Goal: Information Seeking & Learning: Understand process/instructions

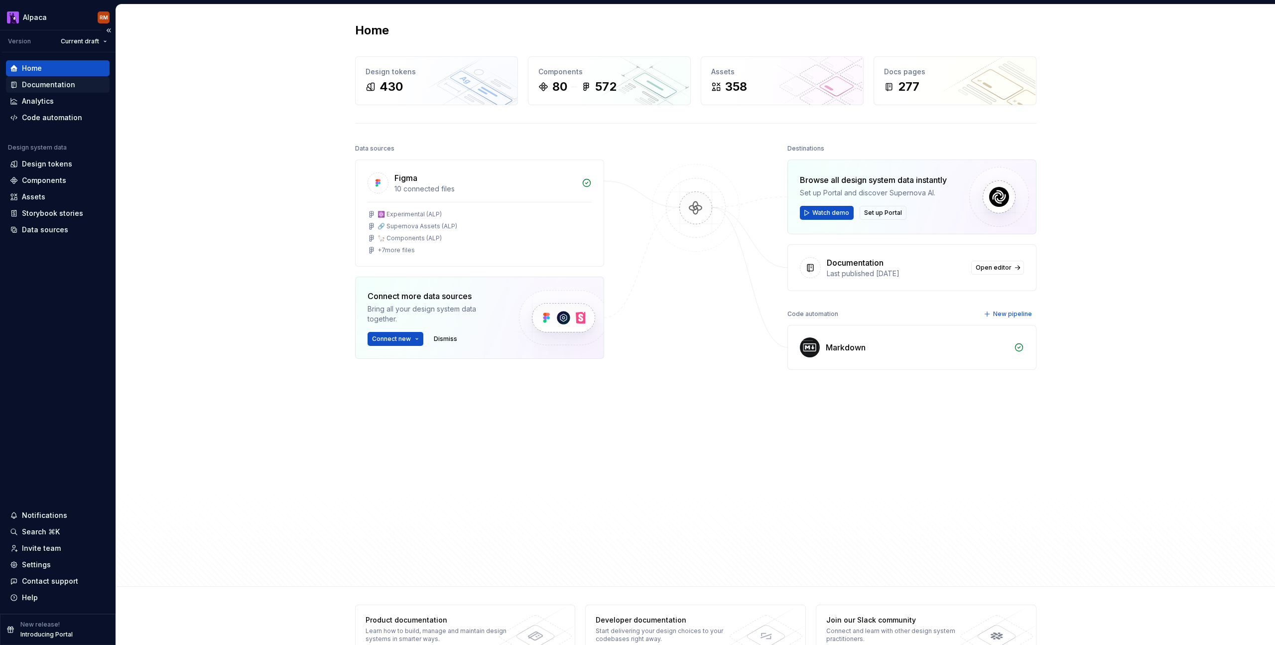
click at [72, 86] on div "Documentation" at bounding box center [48, 85] width 53 height 10
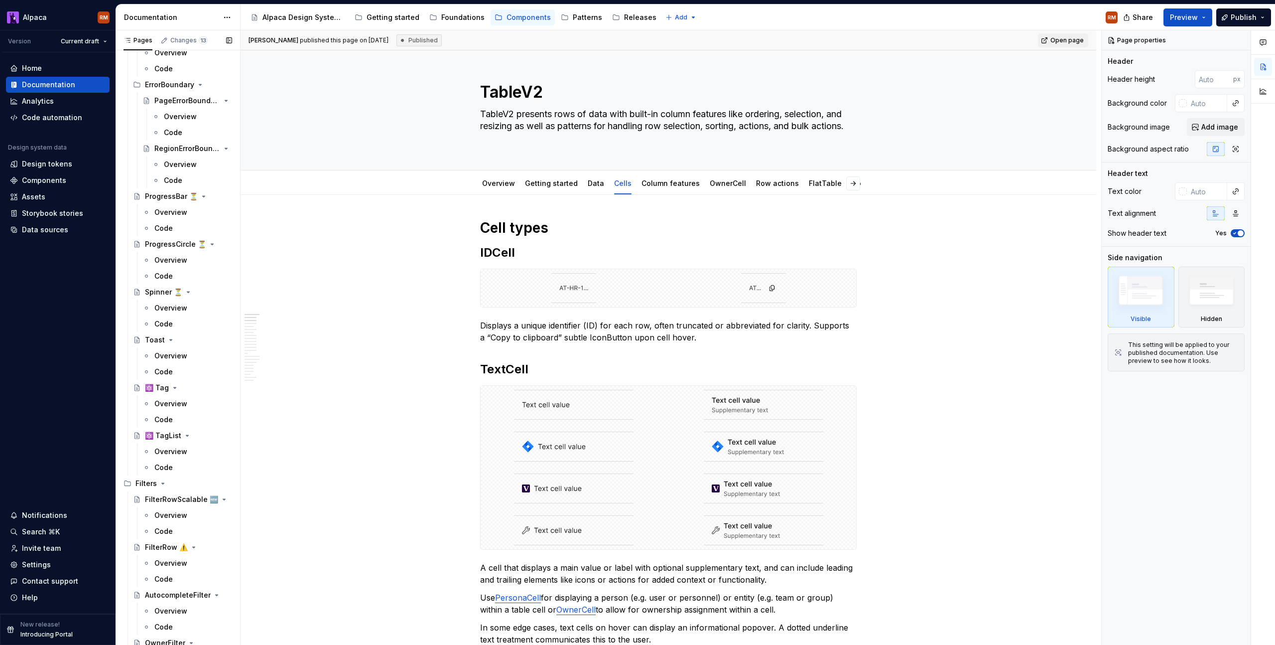
scroll to position [605, 0]
drag, startPoint x: 180, startPoint y: 368, endPoint x: 177, endPoint y: 373, distance: 5.6
click at [179, 368] on div "Code" at bounding box center [193, 368] width 78 height 14
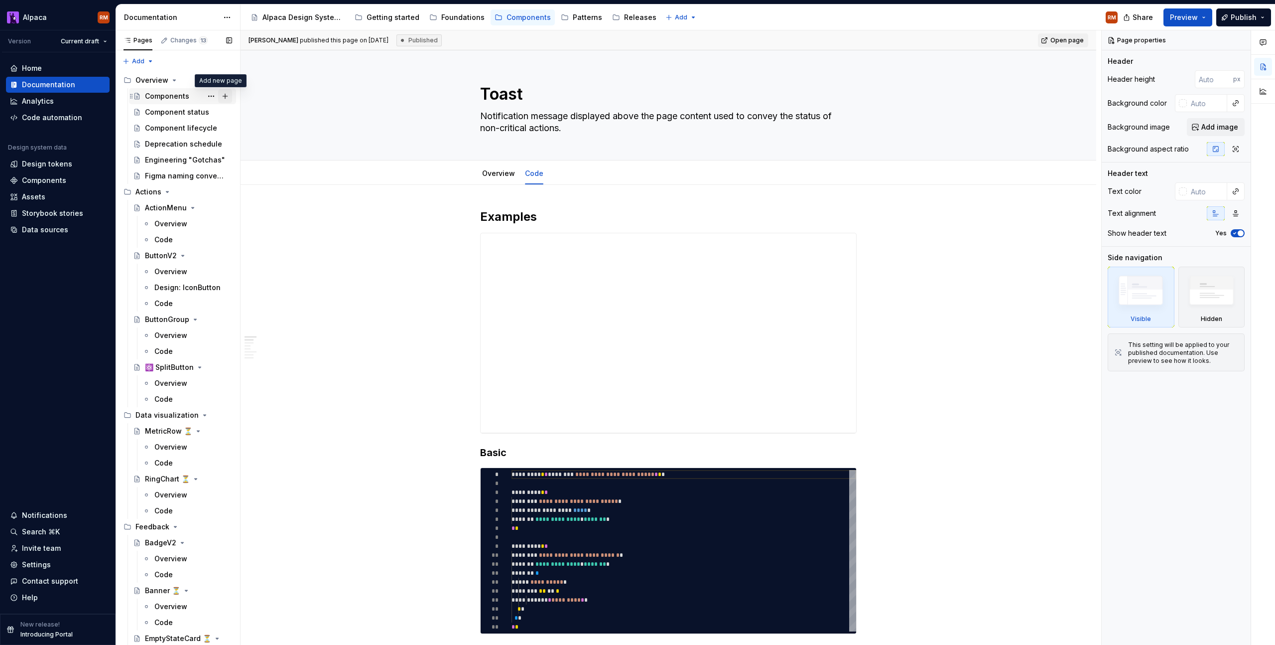
scroll to position [2249, 0]
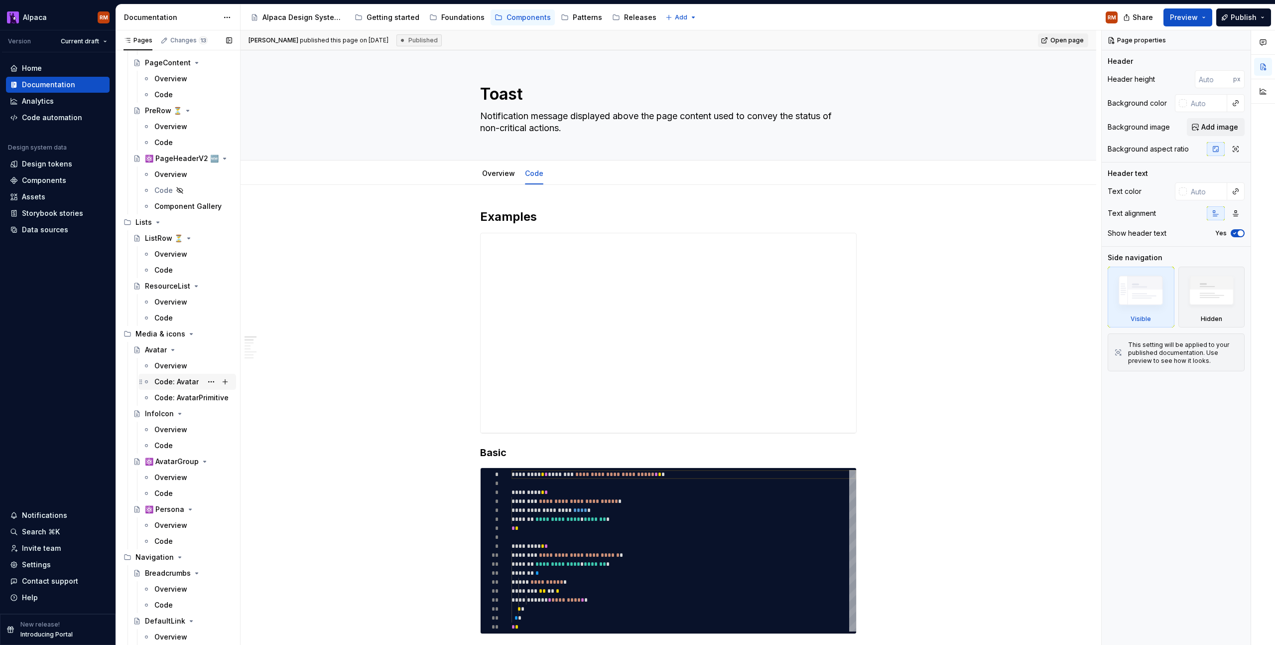
click at [171, 383] on div "Code: Avatar" at bounding box center [176, 382] width 44 height 10
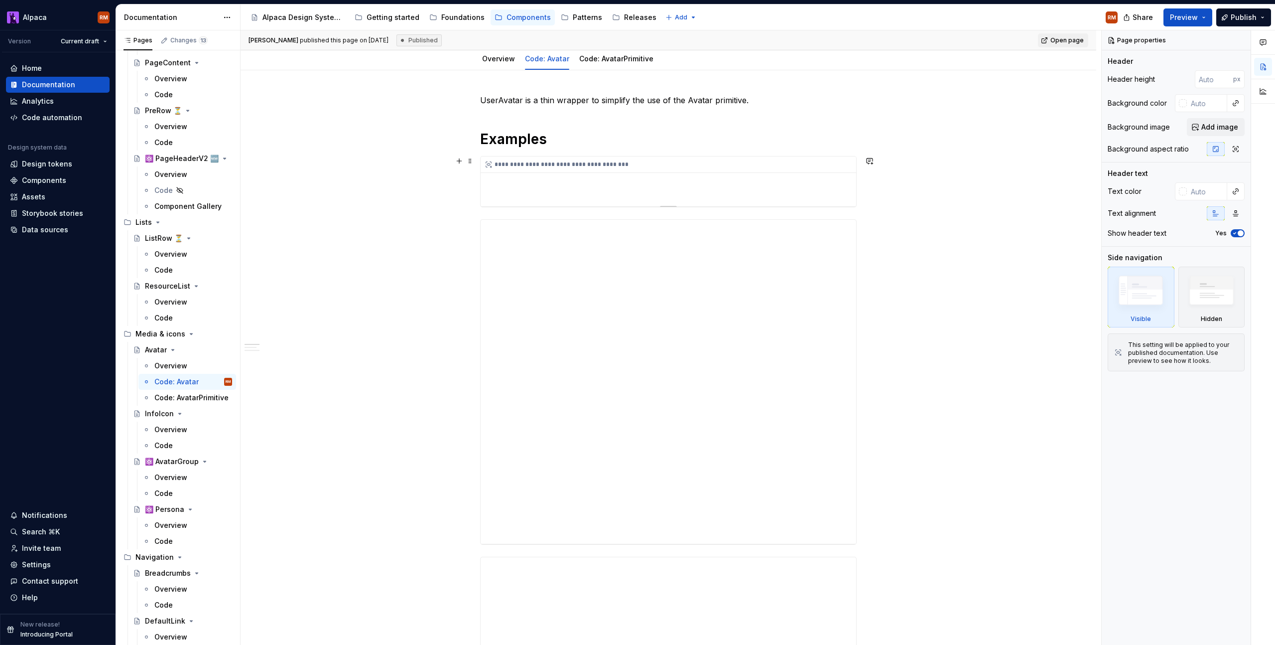
scroll to position [128, 0]
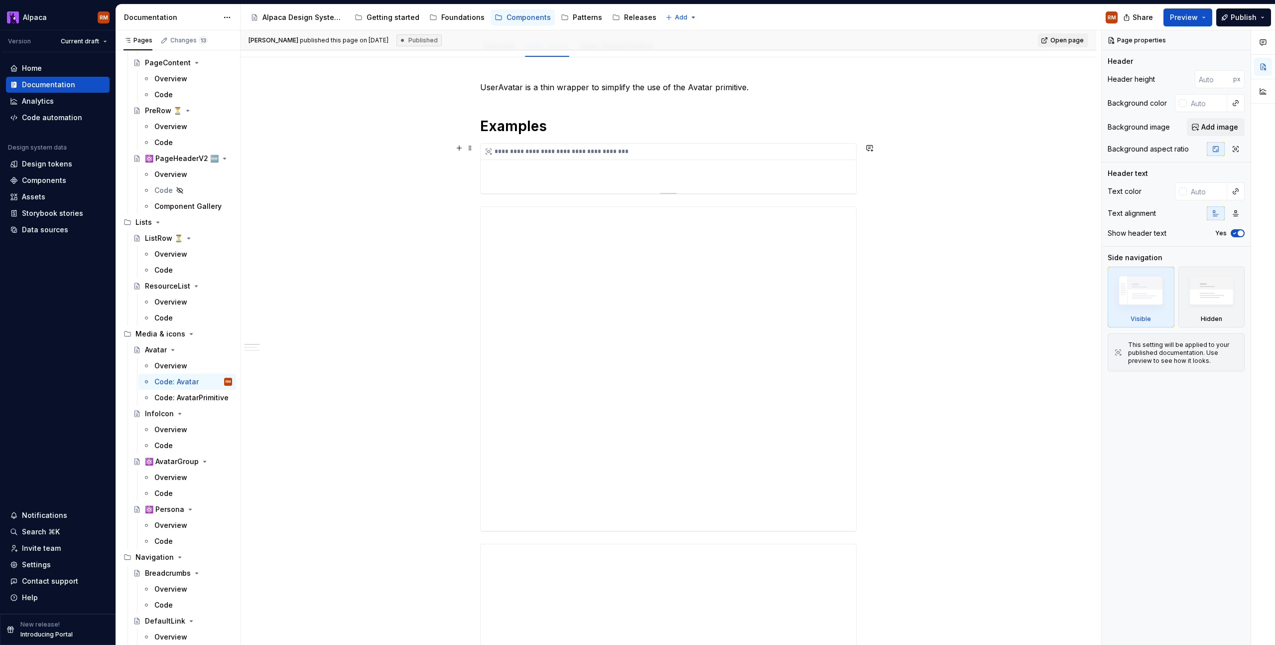
click at [676, 160] on div "**********" at bounding box center [669, 168] width 376 height 50
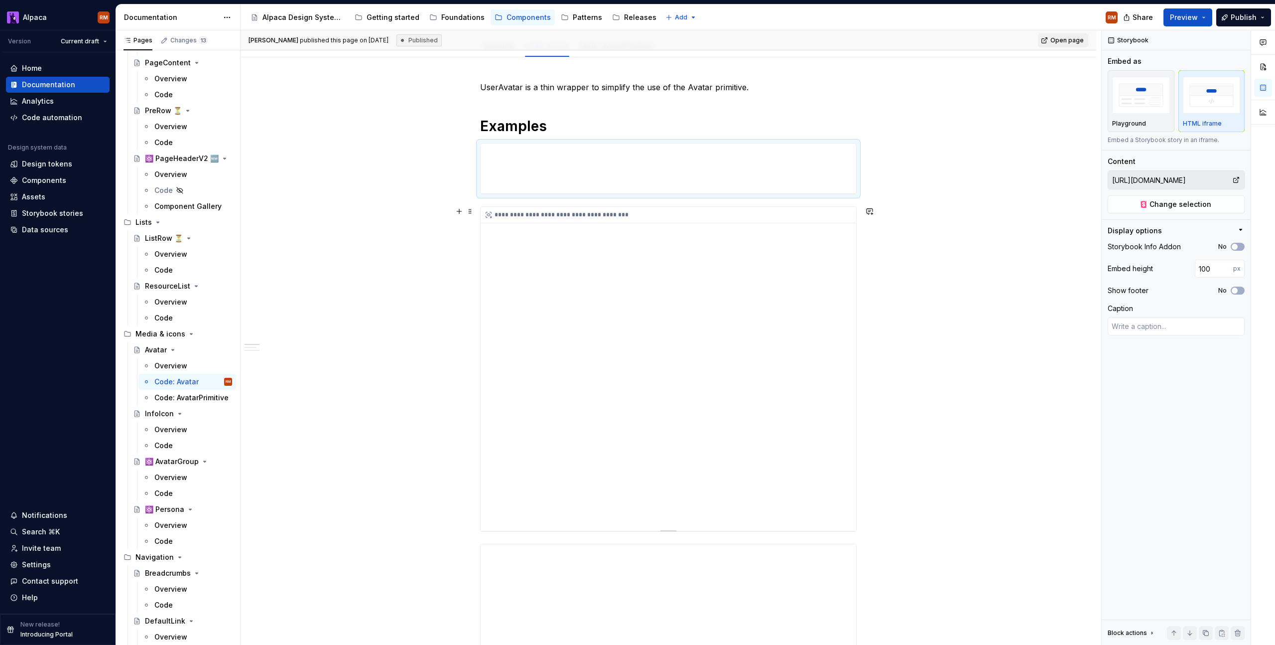
type textarea "*"
type input "[URL][DOMAIN_NAME]"
type input "650"
click at [661, 227] on div "**********" at bounding box center [669, 369] width 376 height 324
type textarea "*"
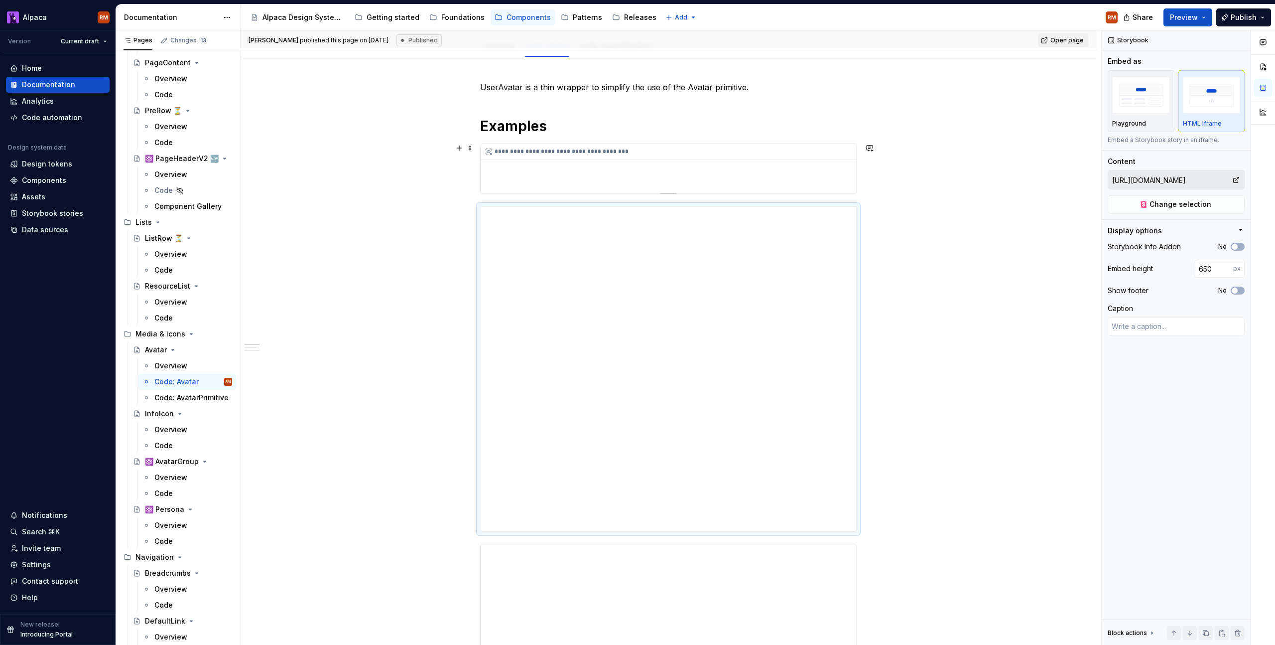
type input "[URL][DOMAIN_NAME]"
type input "100"
click at [659, 173] on div "**********" at bounding box center [669, 168] width 376 height 50
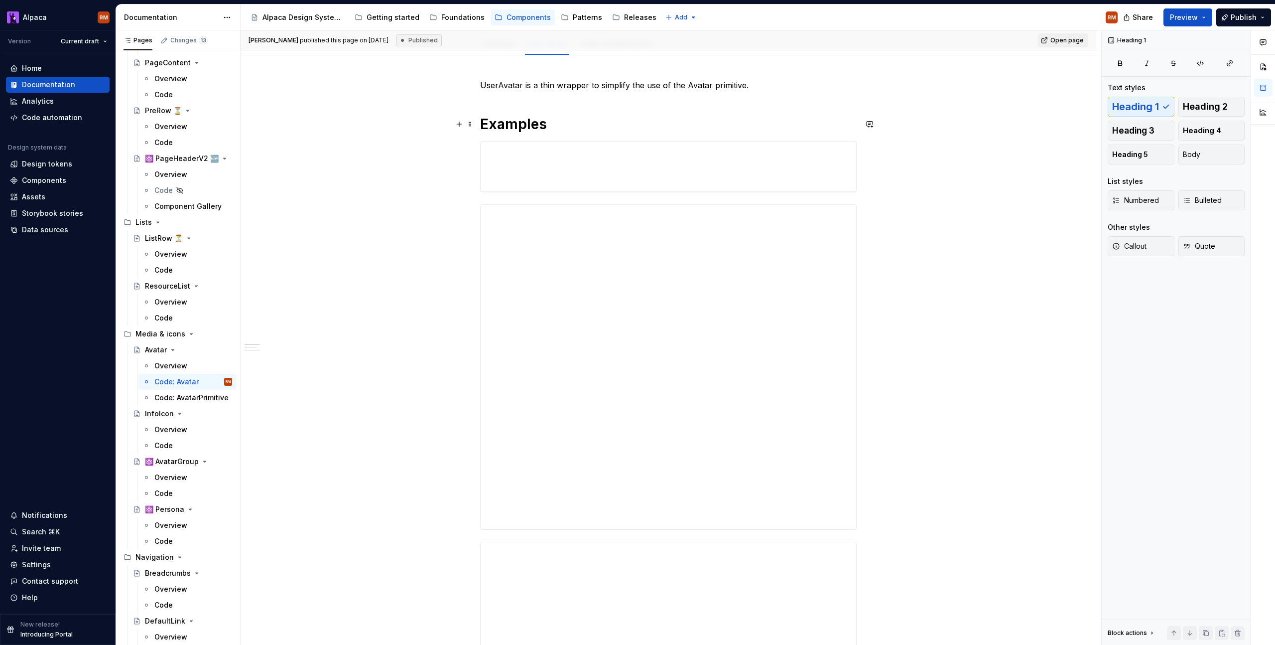
click at [599, 126] on h1 "Examples" at bounding box center [668, 124] width 377 height 18
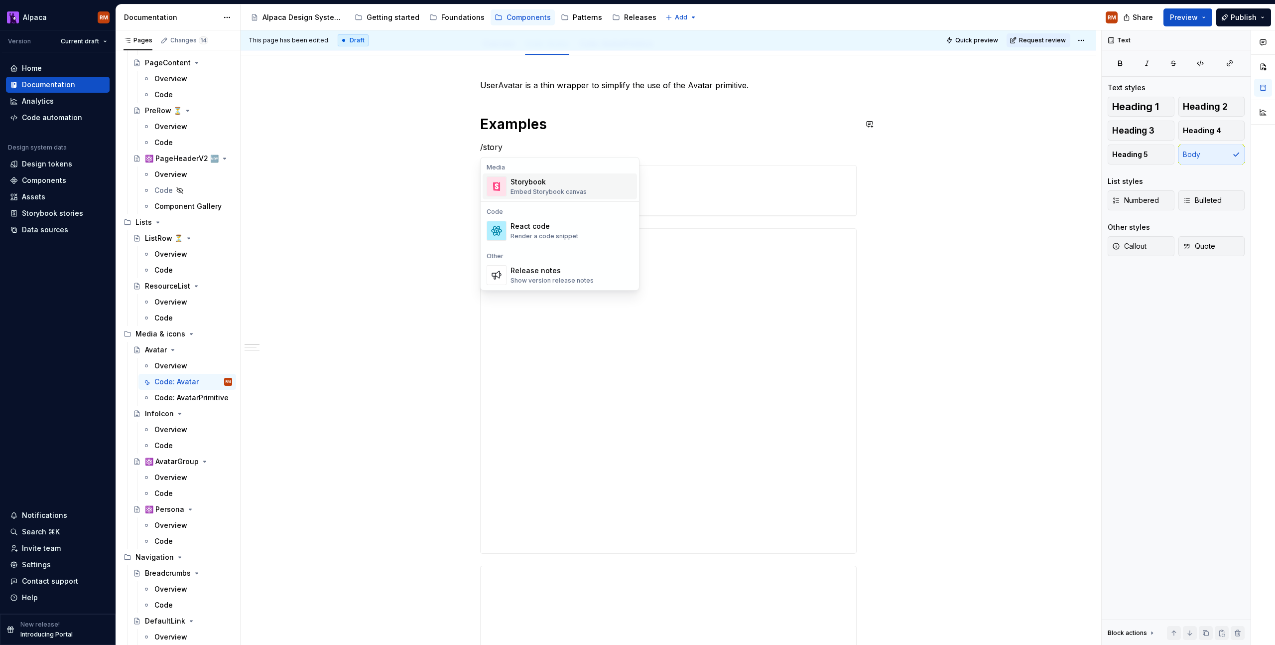
click at [560, 189] on div "Embed Storybook canvas" at bounding box center [549, 192] width 76 height 8
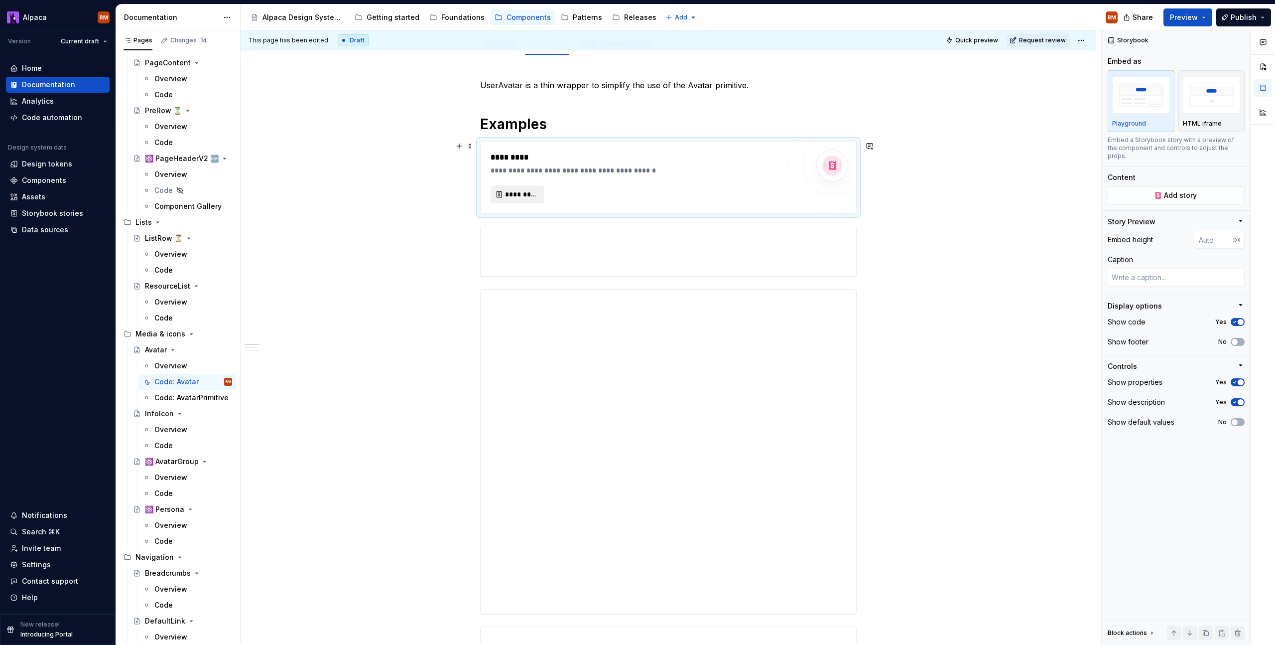
click at [525, 194] on span "*********" at bounding box center [521, 194] width 32 height 10
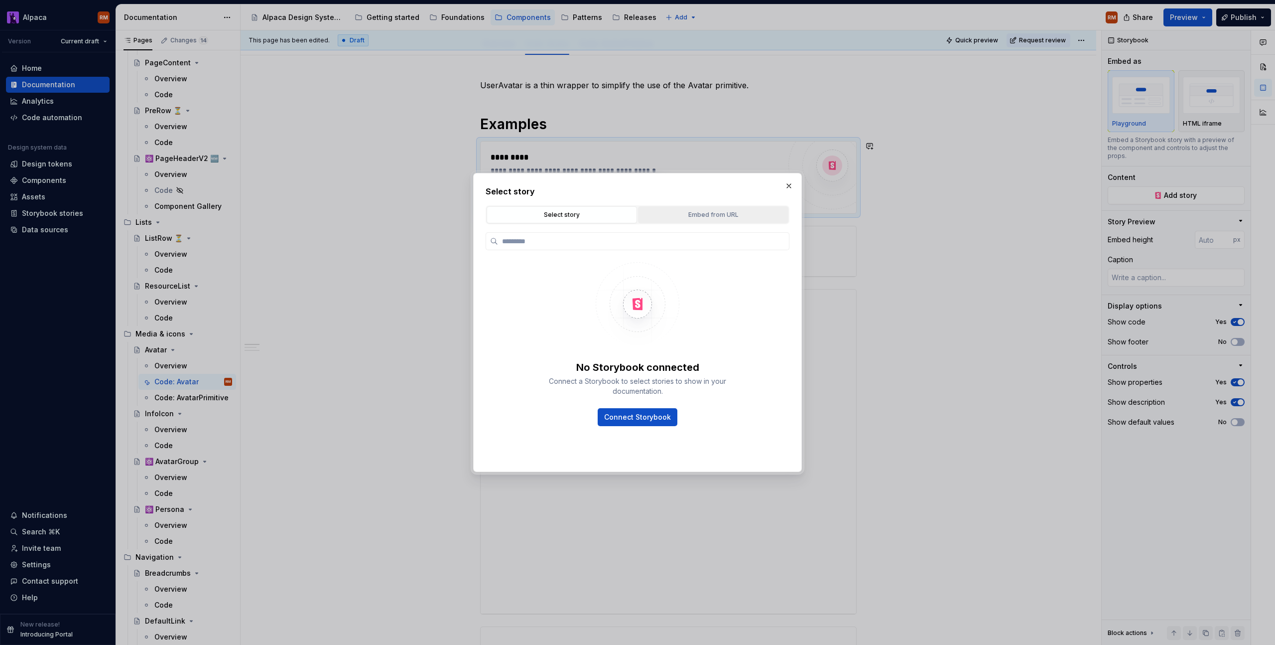
click at [698, 218] on div "Embed from URL" at bounding box center [713, 215] width 143 height 10
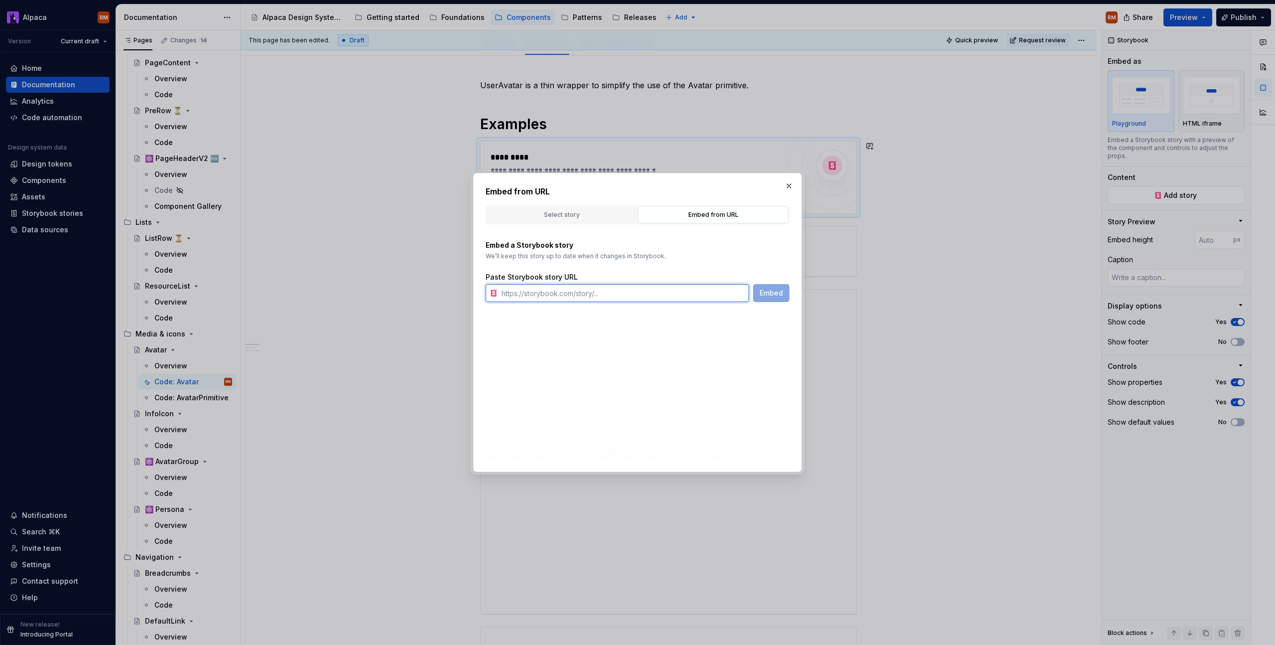
drag, startPoint x: 557, startPoint y: 295, endPoint x: 763, endPoint y: 221, distance: 218.7
click at [557, 295] on input "text" at bounding box center [624, 293] width 252 height 18
drag, startPoint x: 793, startPoint y: 187, endPoint x: 824, endPoint y: 182, distance: 31.9
click at [793, 187] on button "button" at bounding box center [789, 186] width 14 height 14
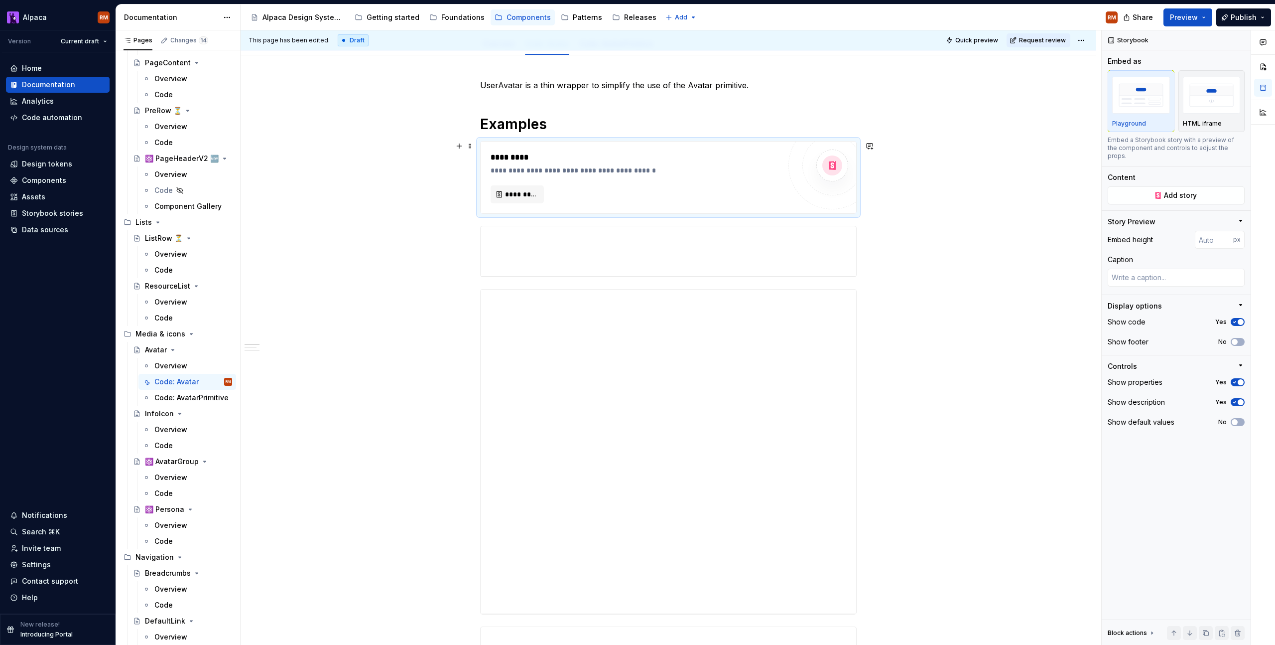
click at [789, 190] on div at bounding box center [833, 166] width 88 height 88
click at [469, 147] on span at bounding box center [470, 146] width 8 height 14
click at [485, 232] on div "Delete" at bounding box center [517, 234] width 65 height 10
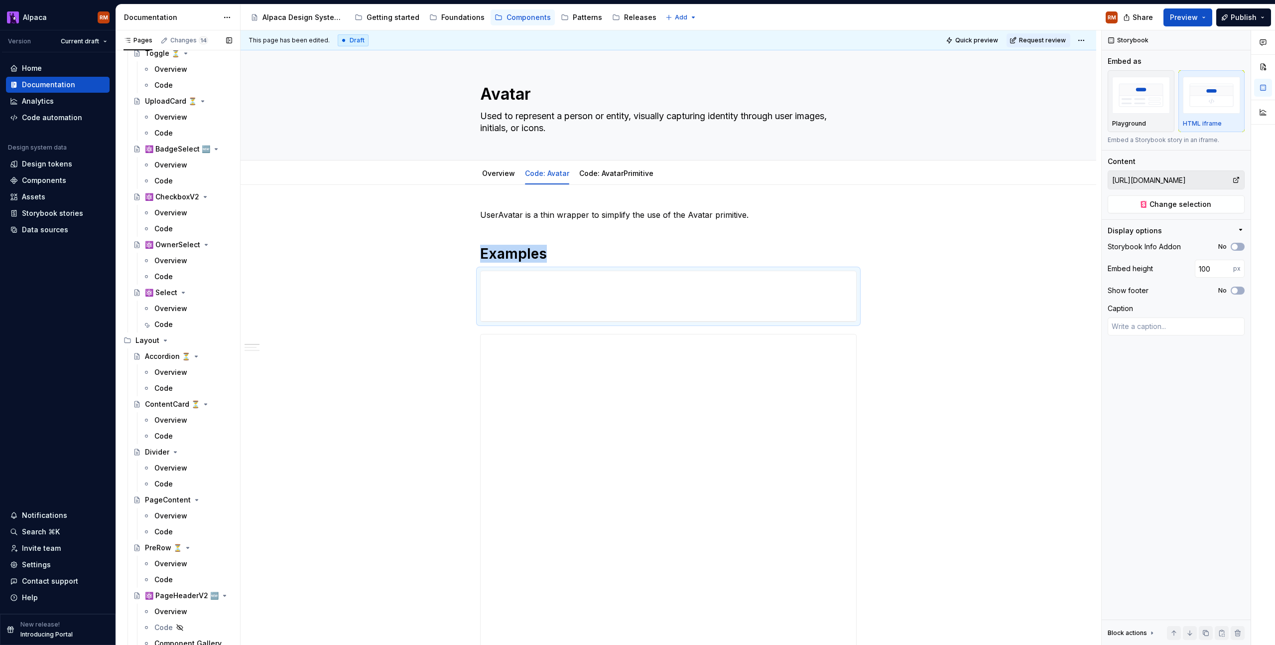
scroll to position [1772, 0]
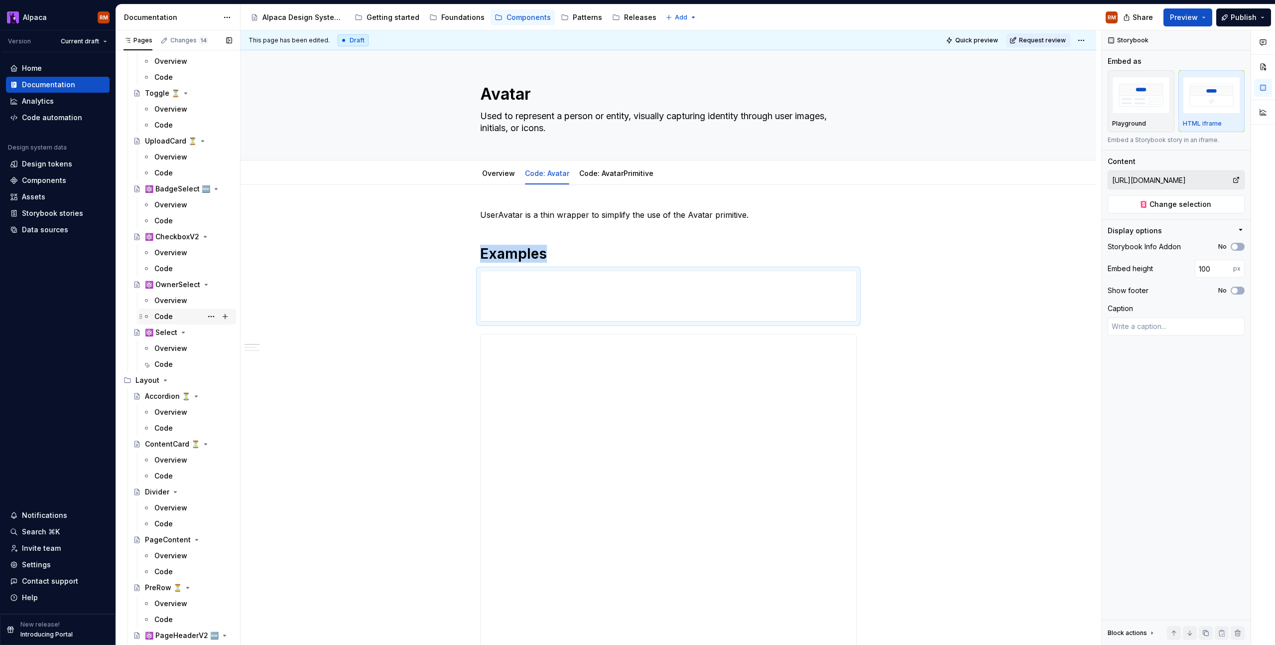
click at [175, 311] on div "Code" at bounding box center [193, 316] width 78 height 14
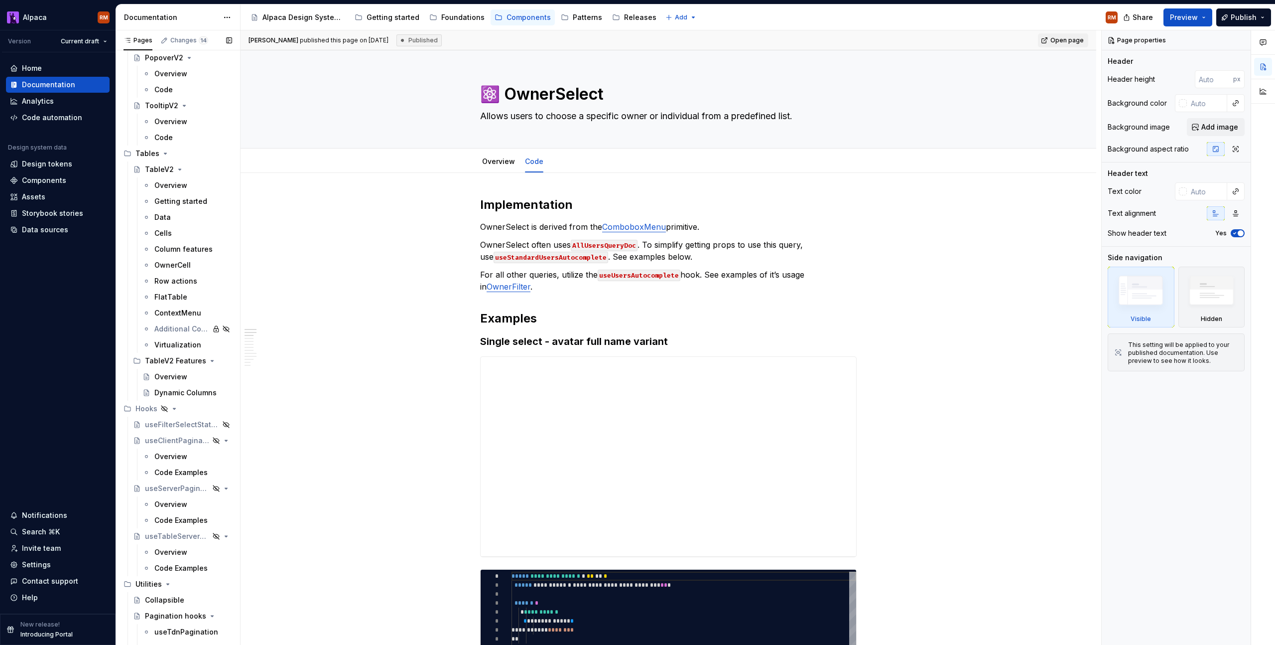
scroll to position [3394, 0]
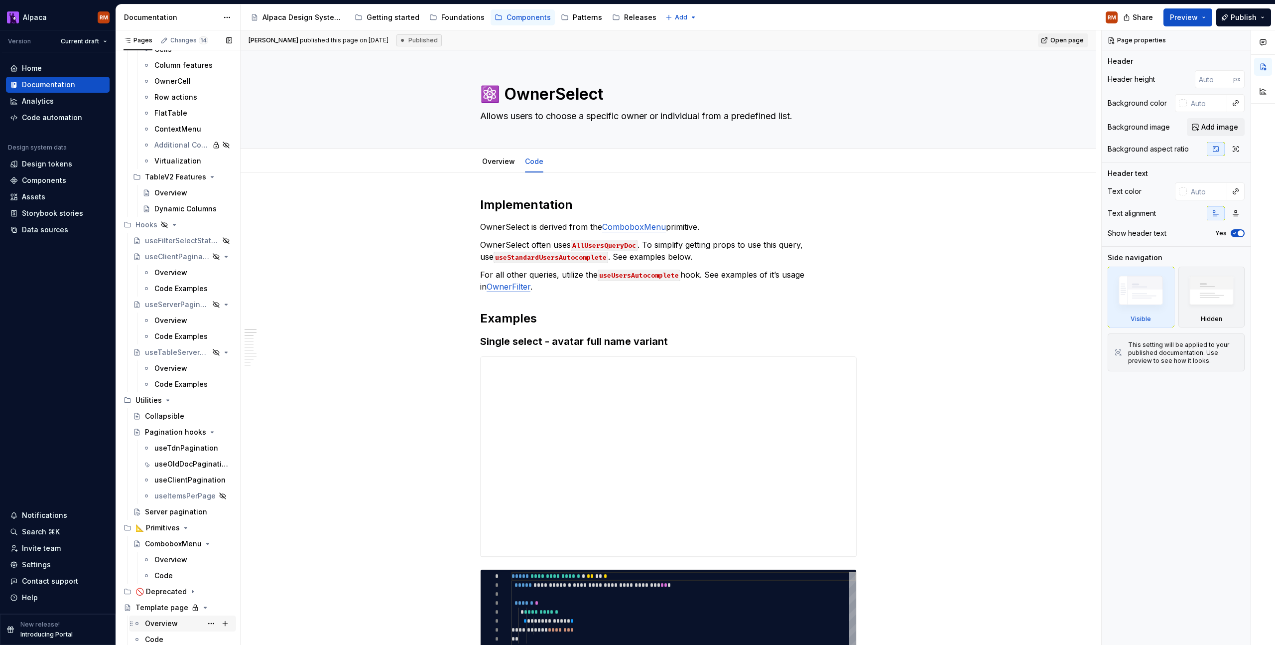
click at [163, 625] on div "Overview" at bounding box center [161, 623] width 33 height 10
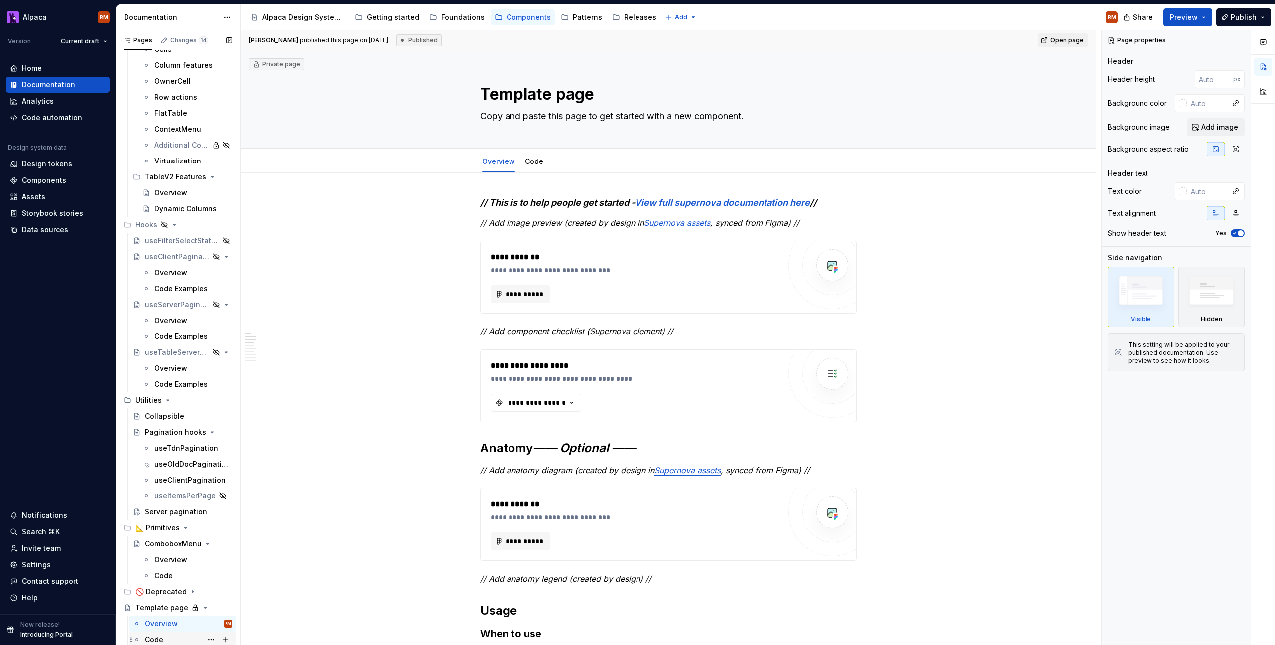
click at [172, 639] on div "Code" at bounding box center [188, 639] width 87 height 14
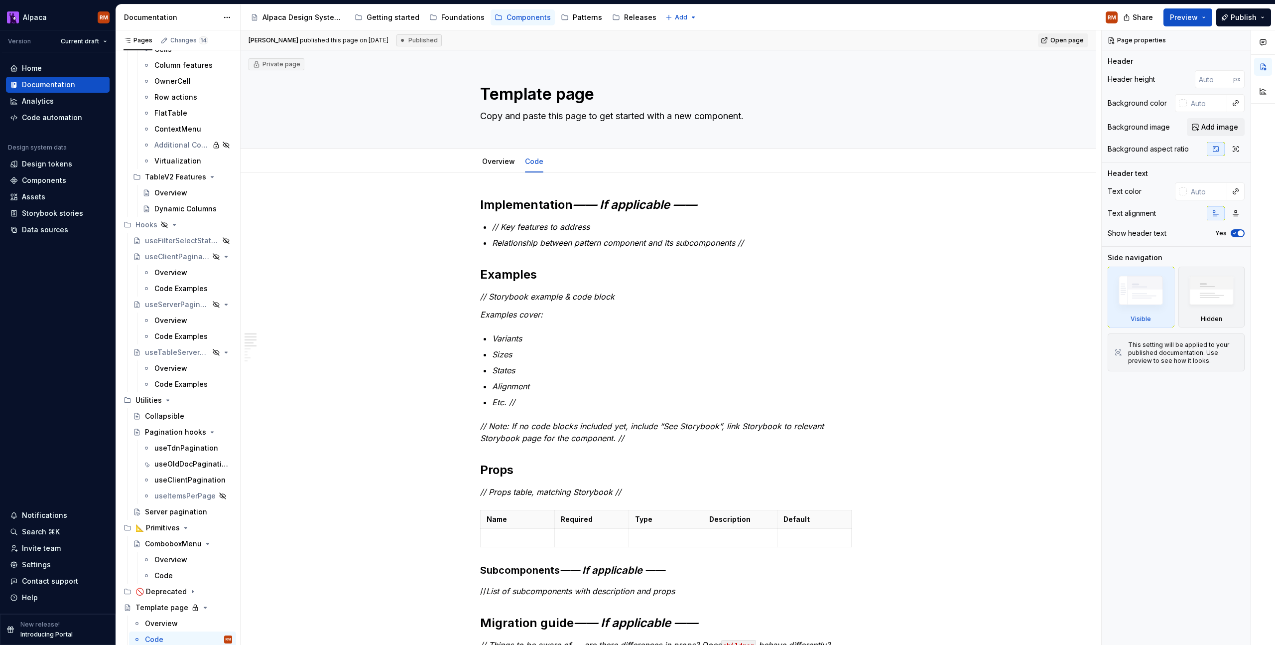
type textarea "*"
